Goal: Transaction & Acquisition: Subscribe to service/newsletter

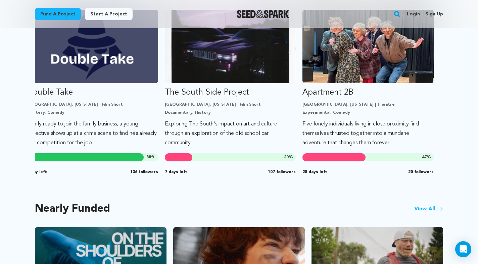
scroll to position [333, 0]
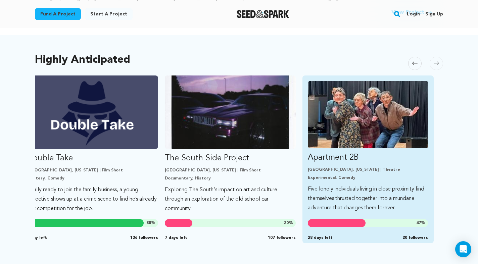
click at [334, 188] on p "Five lonely individuals living in close proximity find themselves thrusted toge…" at bounding box center [368, 199] width 120 height 28
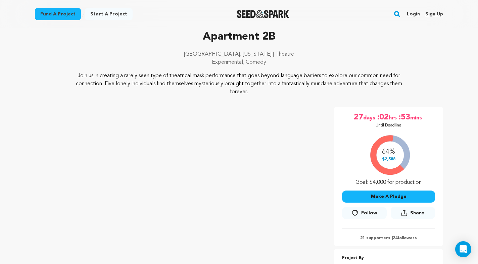
scroll to position [51, 0]
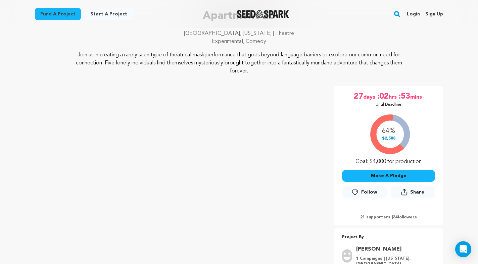
click at [256, 12] on img "Seed&Spark Homepage" at bounding box center [263, 14] width 53 height 8
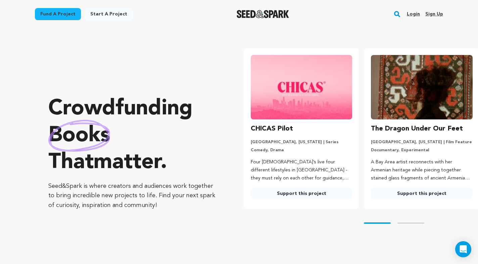
click at [260, 14] on img "Seed&Spark Homepage" at bounding box center [263, 14] width 53 height 8
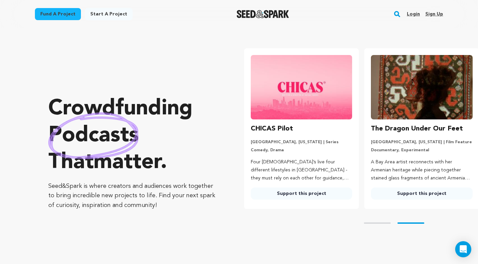
scroll to position [0, 65]
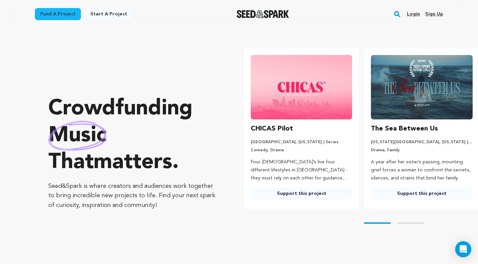
click at [400, 15] on rect "button" at bounding box center [397, 14] width 8 height 8
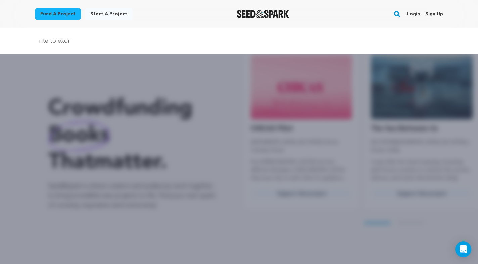
type input "rite to exorcise"
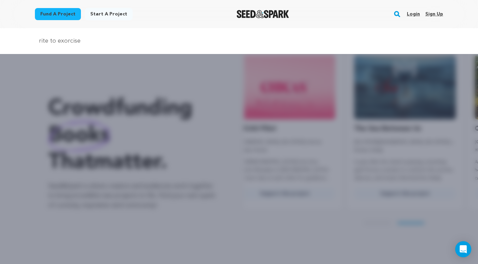
scroll to position [0, 65]
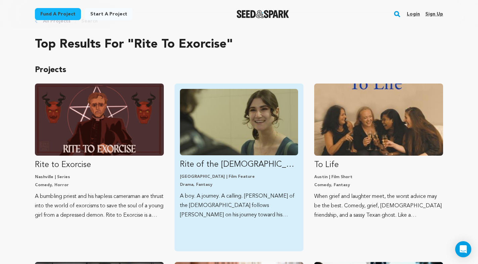
scroll to position [25, 0]
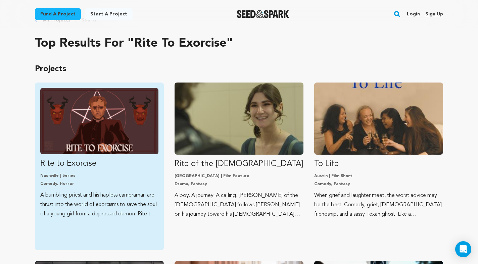
click at [110, 143] on img "Fund Rite to Exorcise" at bounding box center [99, 121] width 118 height 66
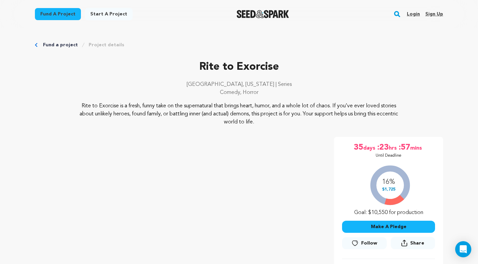
click at [415, 10] on link "Login" at bounding box center [413, 14] width 13 height 11
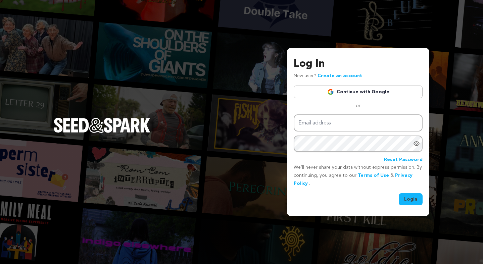
click at [334, 82] on div "Log In New user? Create an account Continue with Google or Email address Passwo…" at bounding box center [358, 130] width 129 height 149
click at [333, 85] on div "Log In New user? Create an account Continue with Google or Email address Passwo…" at bounding box center [358, 130] width 129 height 149
click at [355, 92] on link "Continue with Google" at bounding box center [358, 92] width 129 height 13
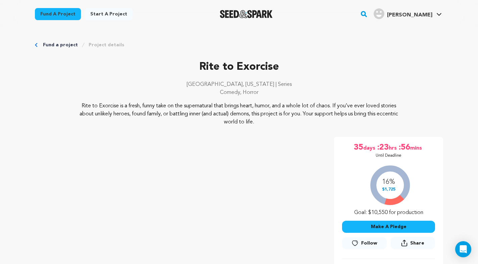
click at [369, 240] on span "Follow" at bounding box center [369, 243] width 16 height 7
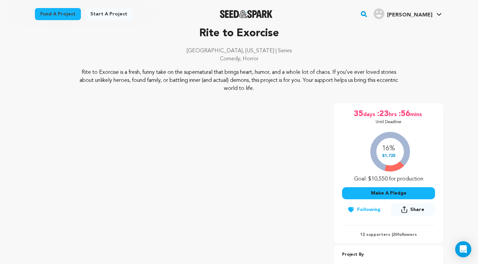
scroll to position [59, 0]
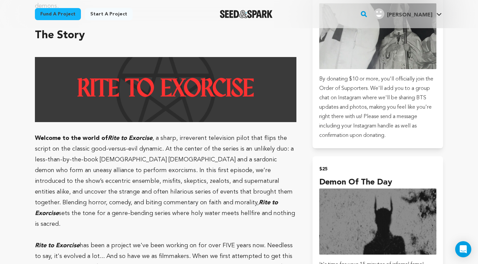
scroll to position [447, 0]
